Goal: Transaction & Acquisition: Obtain resource

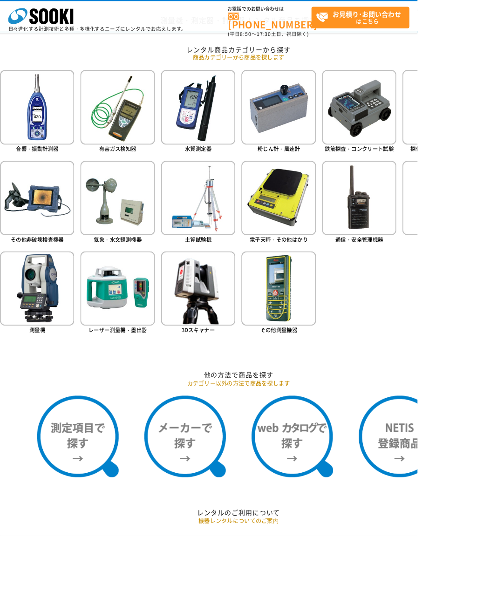
scroll to position [369, 0]
click at [57, 226] on img at bounding box center [42, 226] width 85 height 85
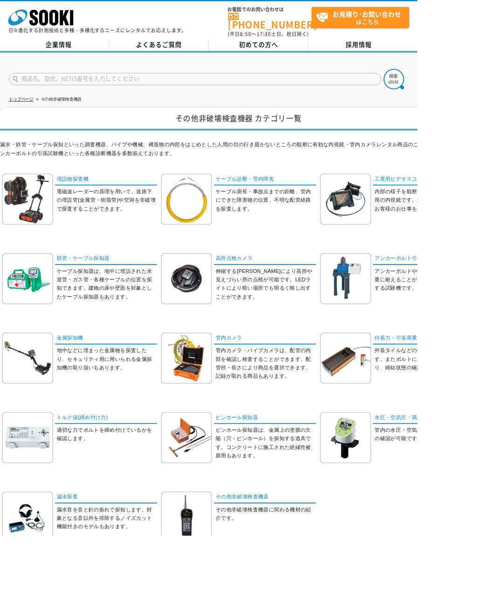
click at [39, 303] on img at bounding box center [31, 318] width 58 height 58
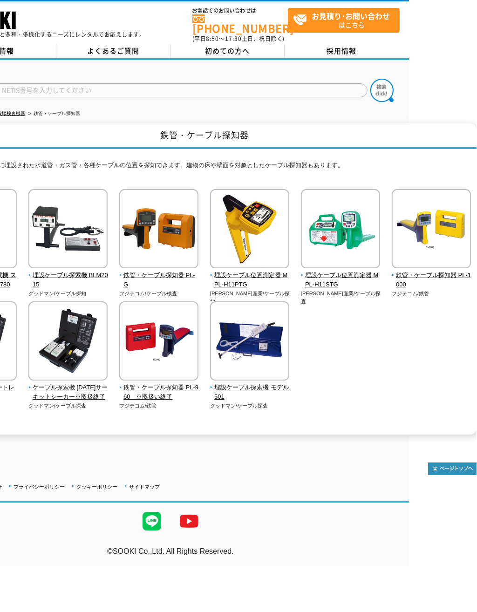
scroll to position [0, 68]
click at [348, 226] on img at bounding box center [341, 230] width 79 height 82
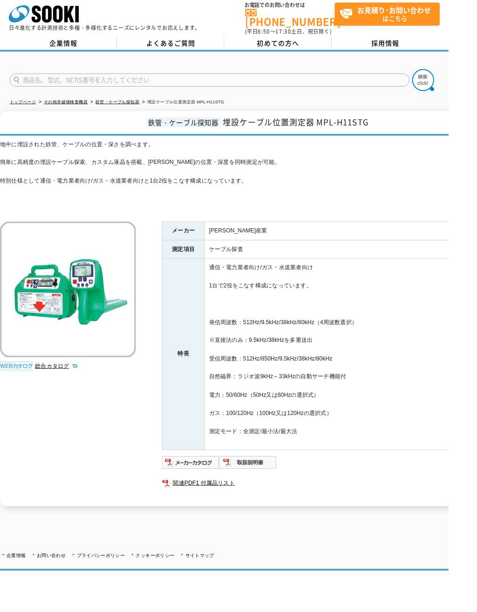
scroll to position [6, 0]
click at [213, 484] on img at bounding box center [202, 491] width 61 height 15
click at [272, 484] on img at bounding box center [263, 491] width 61 height 15
